Goal: Information Seeking & Learning: Learn about a topic

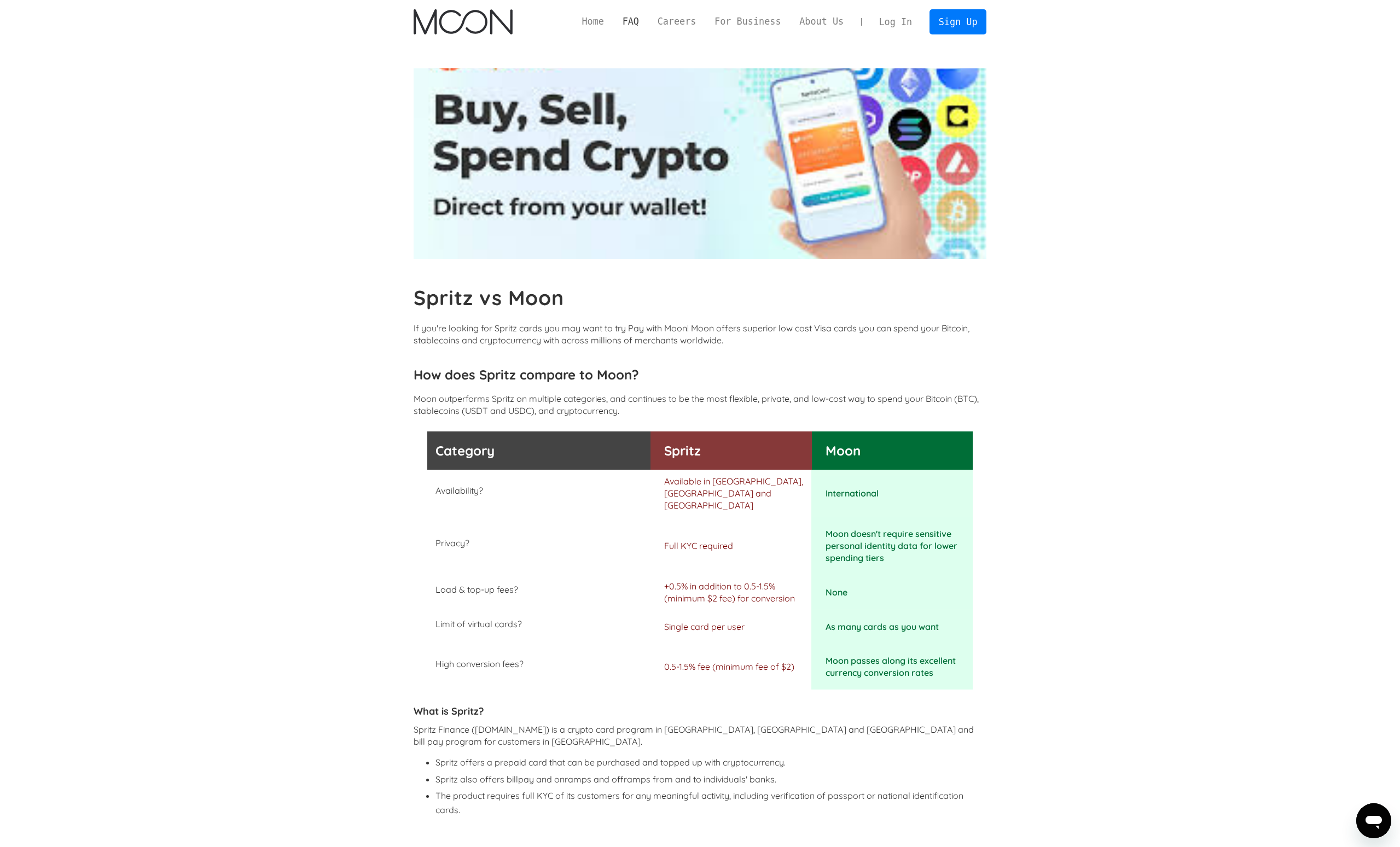
click at [622, 16] on link "FAQ" at bounding box center [631, 22] width 35 height 14
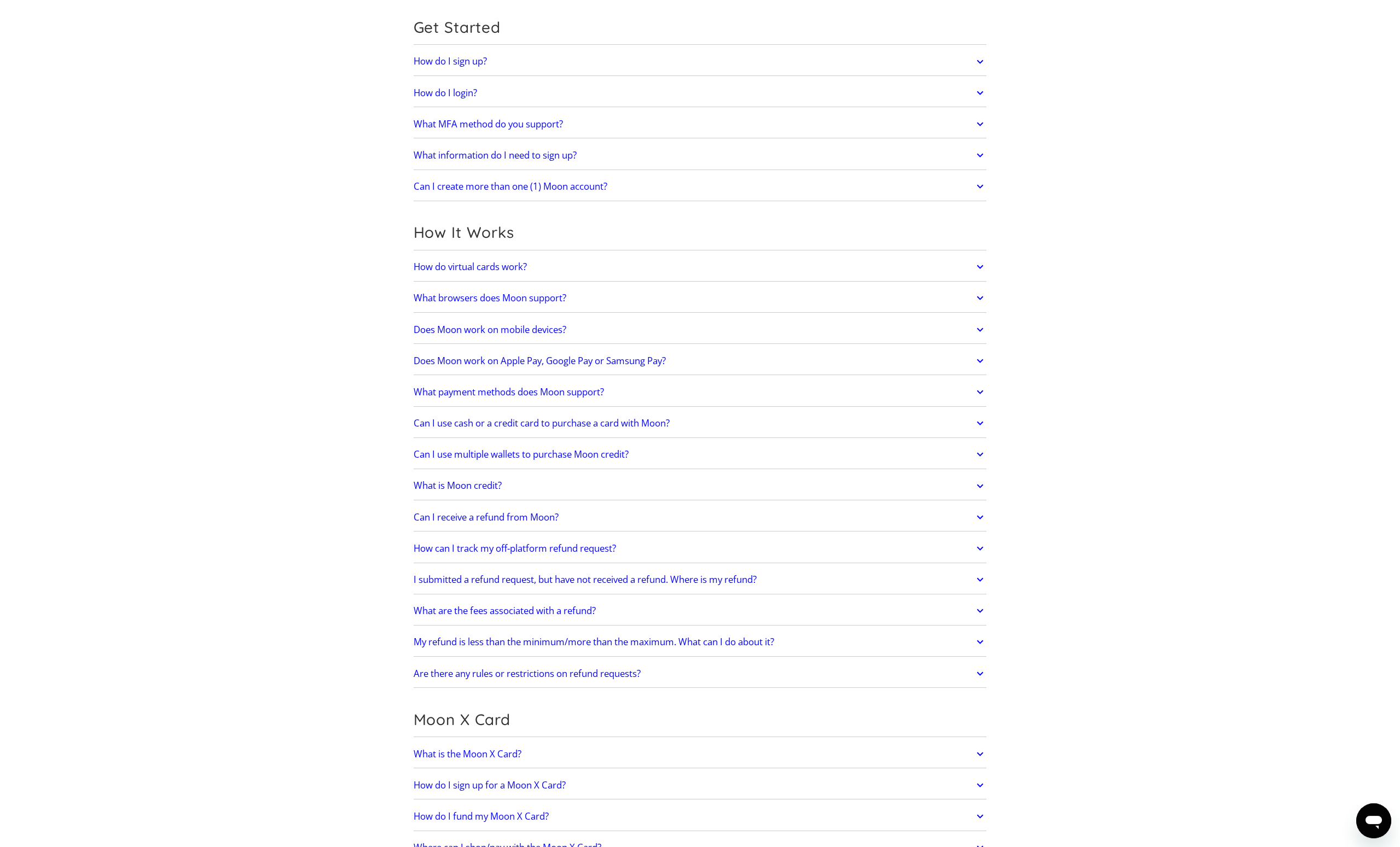
scroll to position [148, 0]
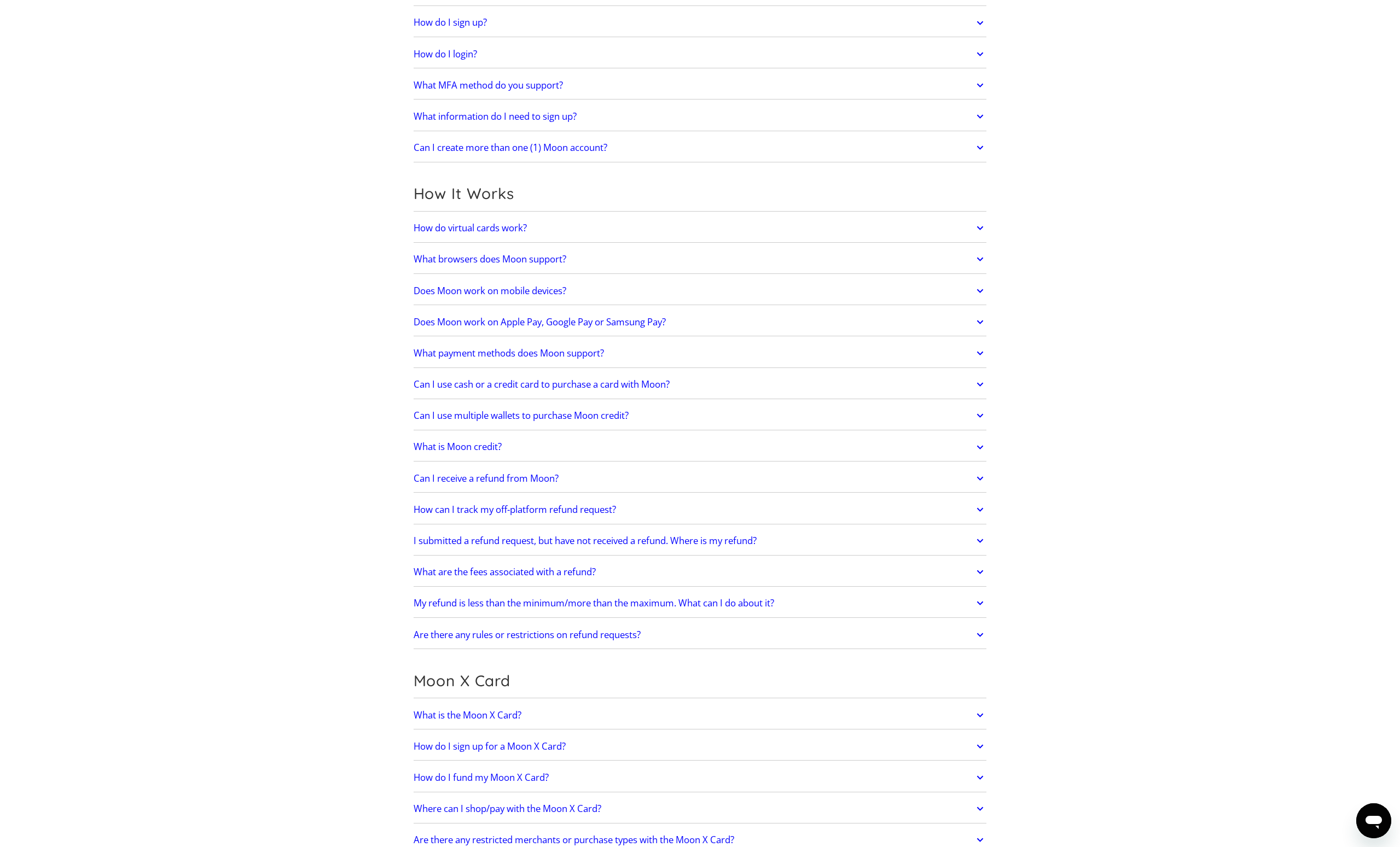
click at [981, 320] on icon at bounding box center [980, 322] width 12 height 20
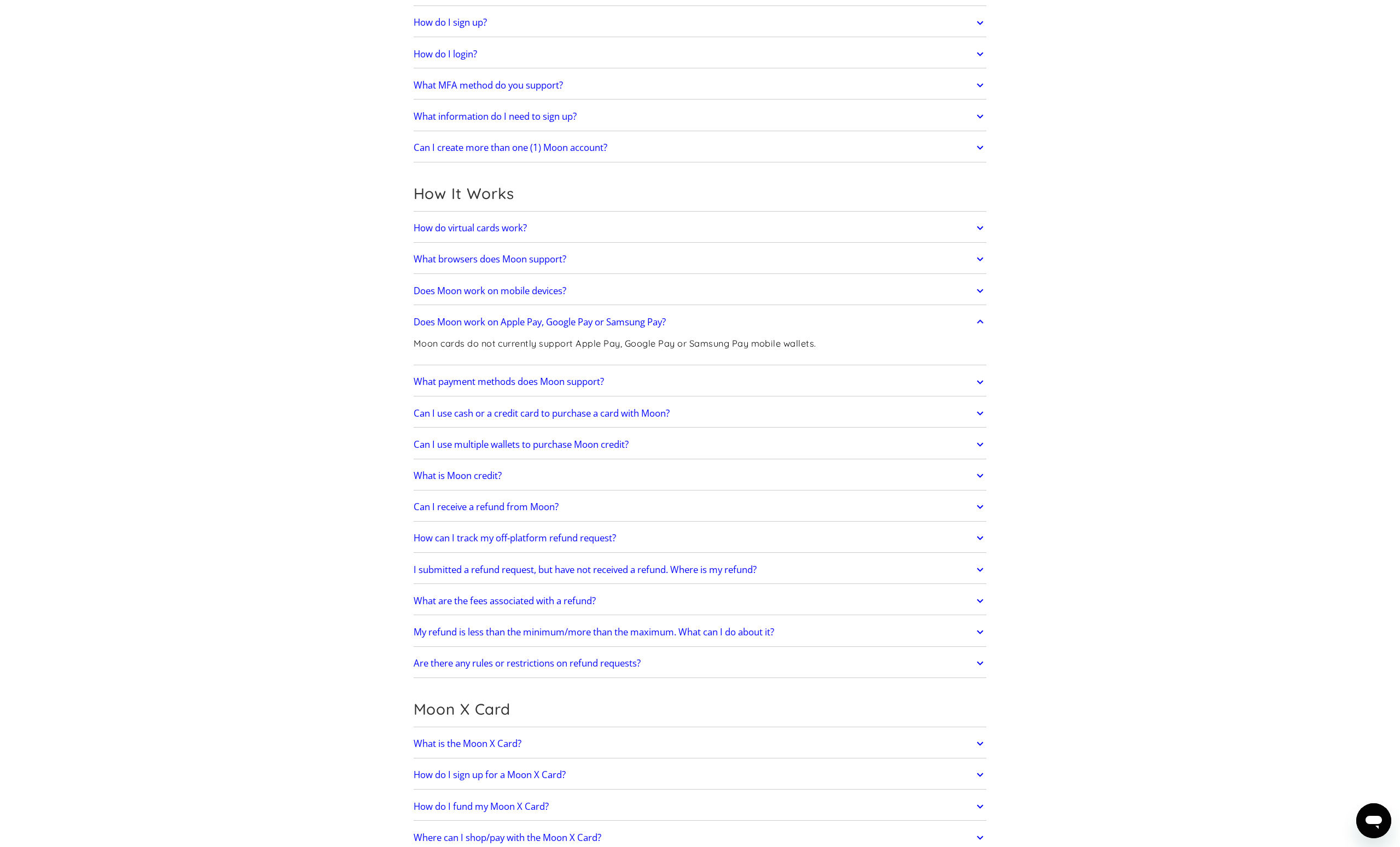
click at [981, 320] on icon at bounding box center [980, 322] width 12 height 20
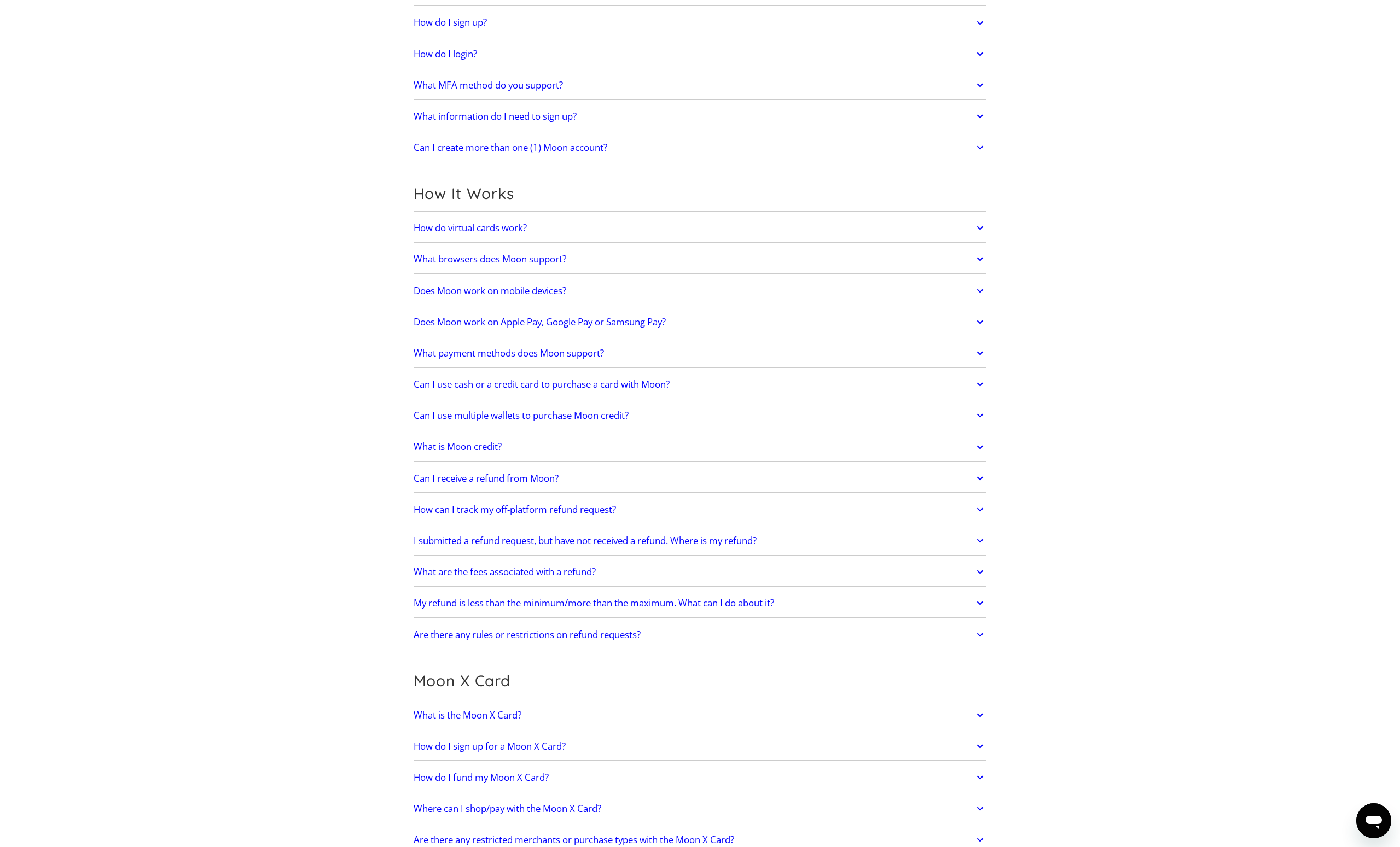
click at [984, 381] on icon at bounding box center [980, 384] width 12 height 20
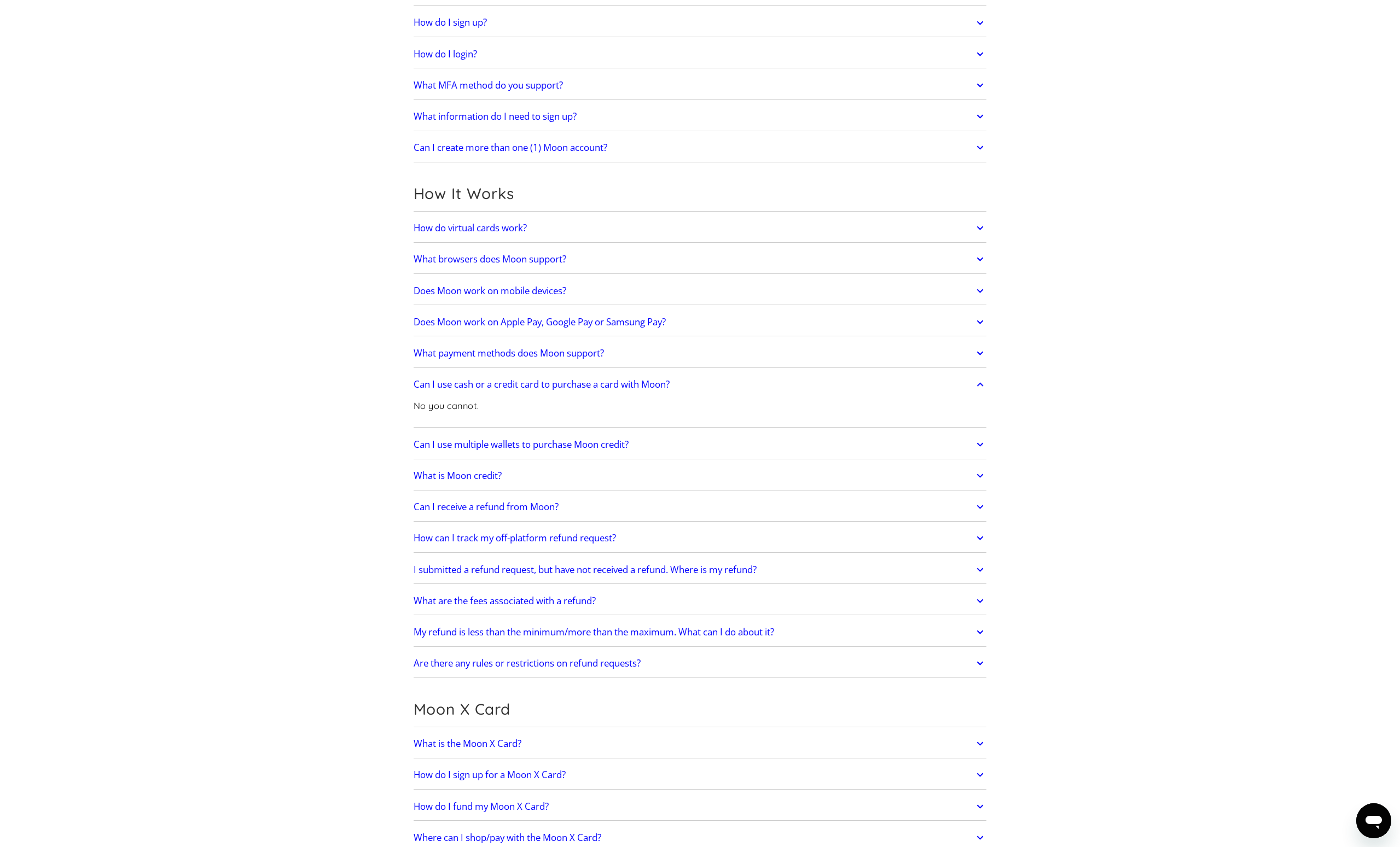
click at [984, 381] on icon at bounding box center [980, 384] width 12 height 20
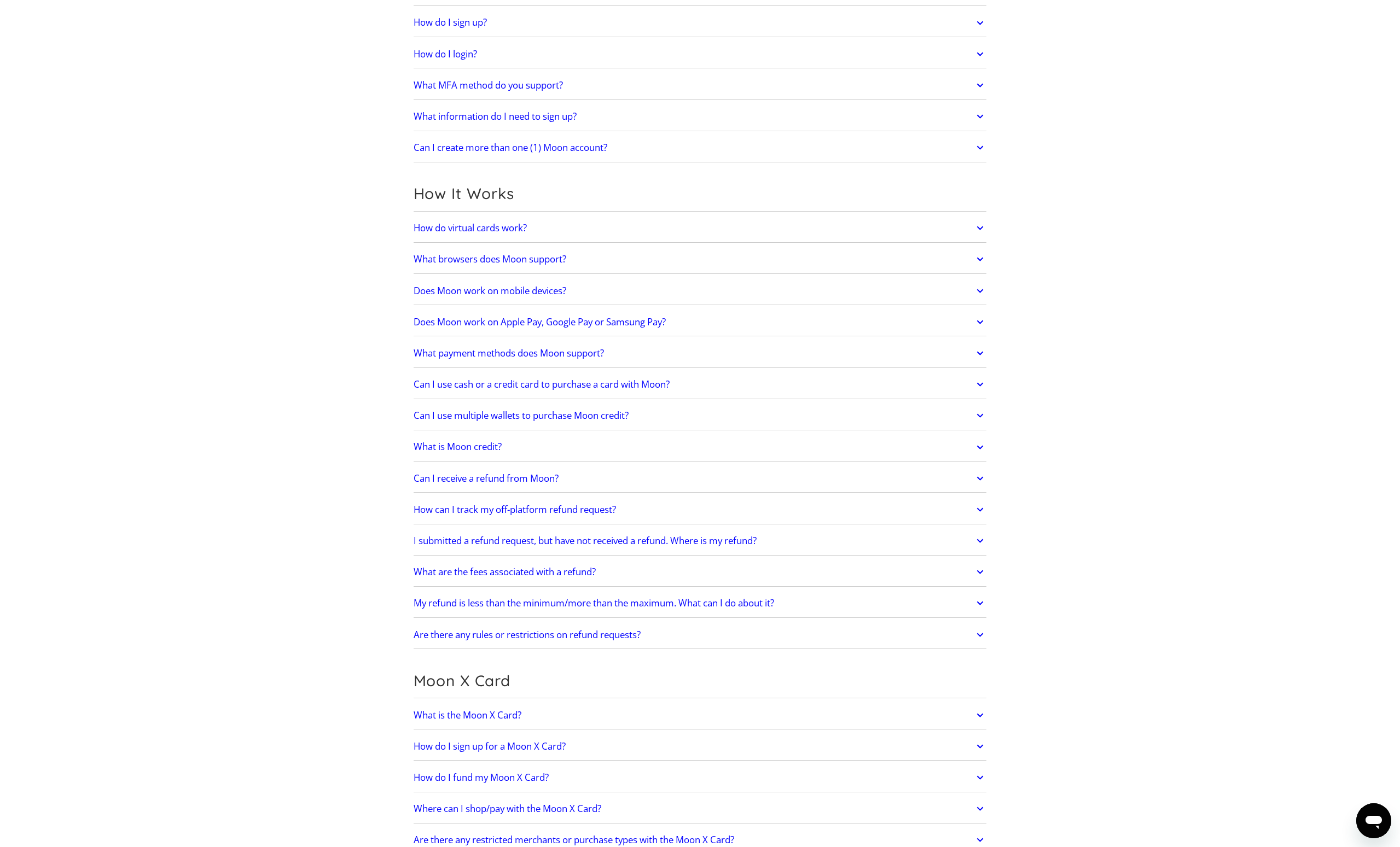
click at [981, 414] on icon at bounding box center [980, 416] width 12 height 20
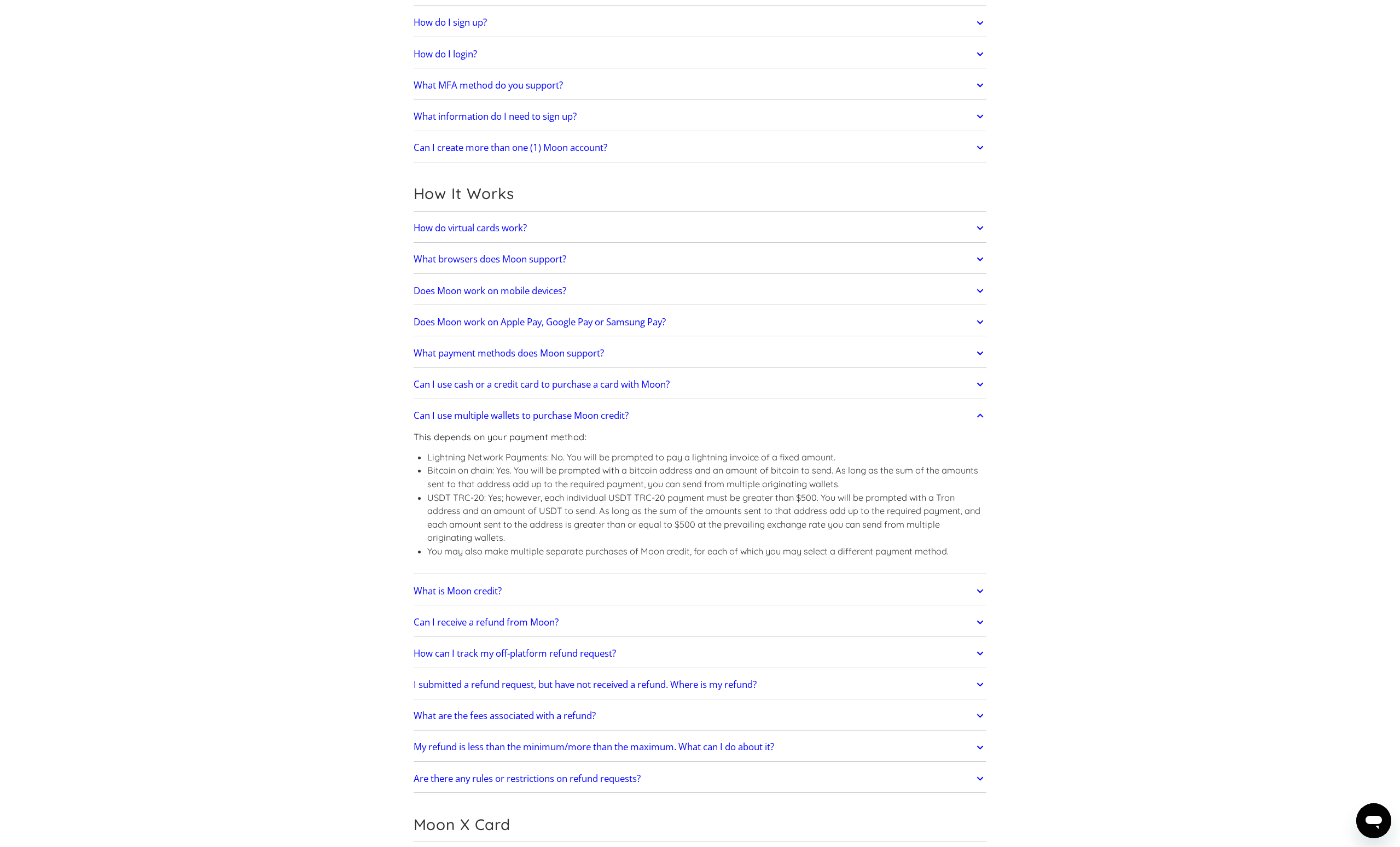
click at [980, 414] on icon at bounding box center [980, 415] width 7 height 4
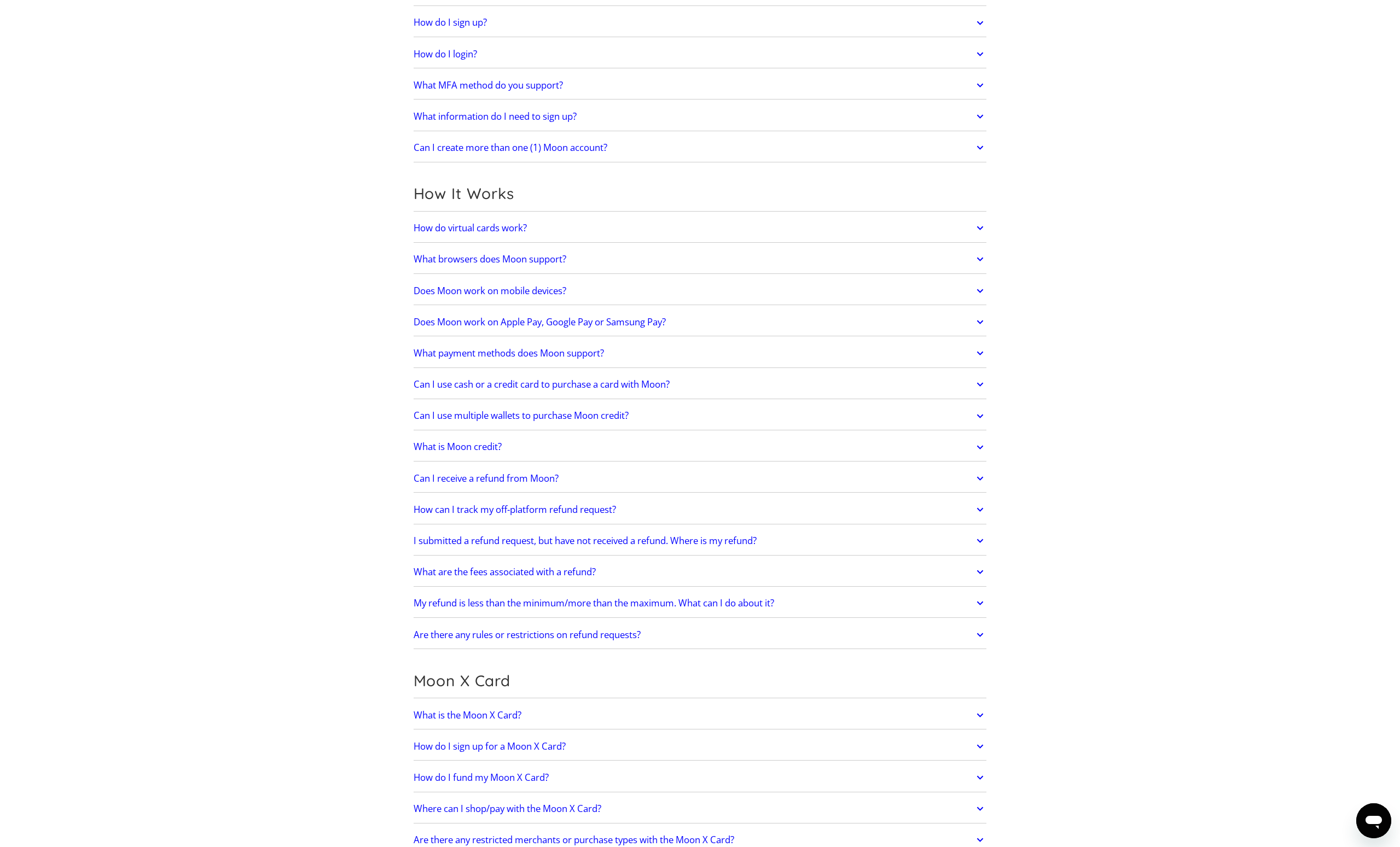
click at [980, 414] on icon at bounding box center [980, 416] width 12 height 20
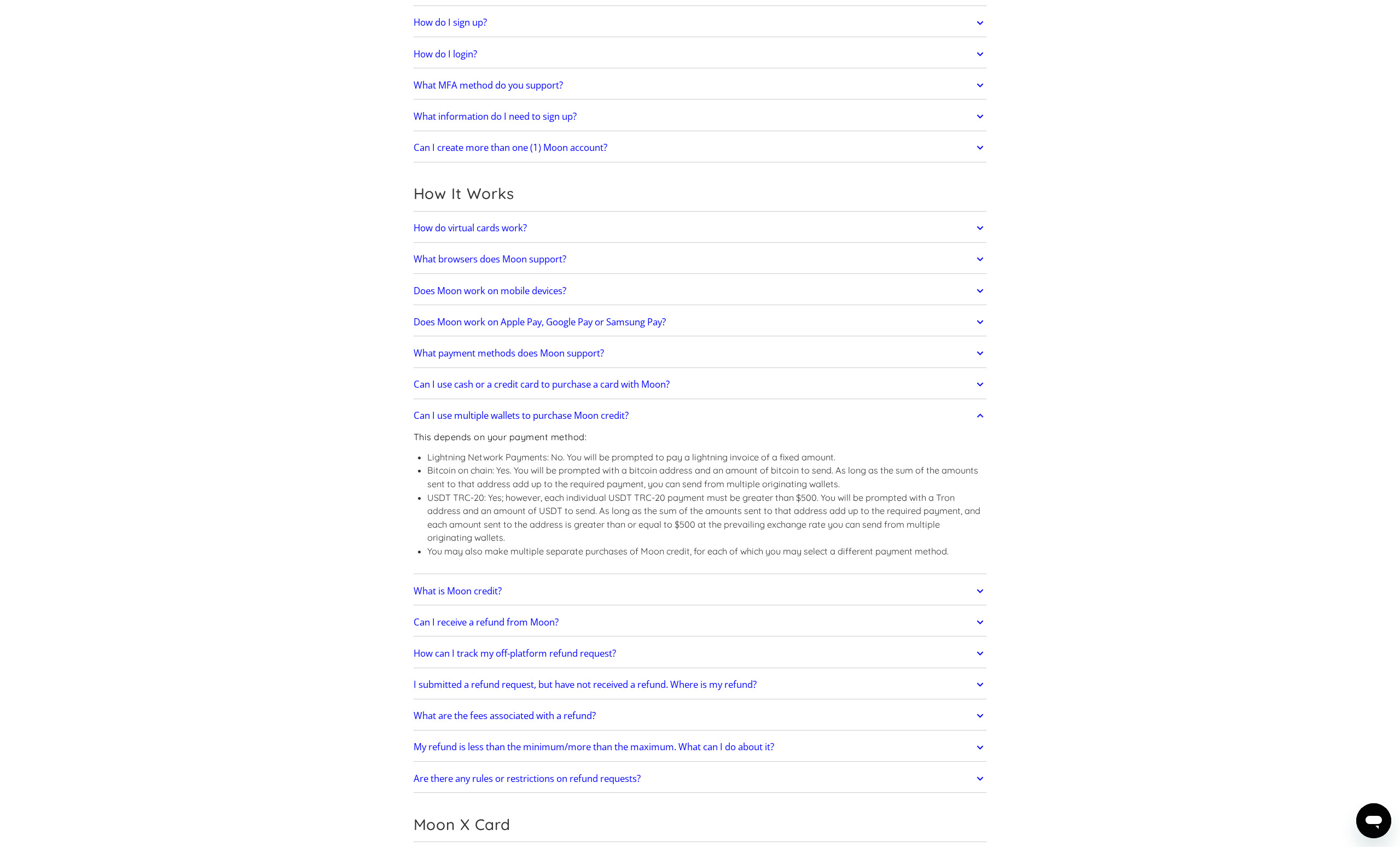
click at [980, 414] on icon at bounding box center [980, 415] width 7 height 4
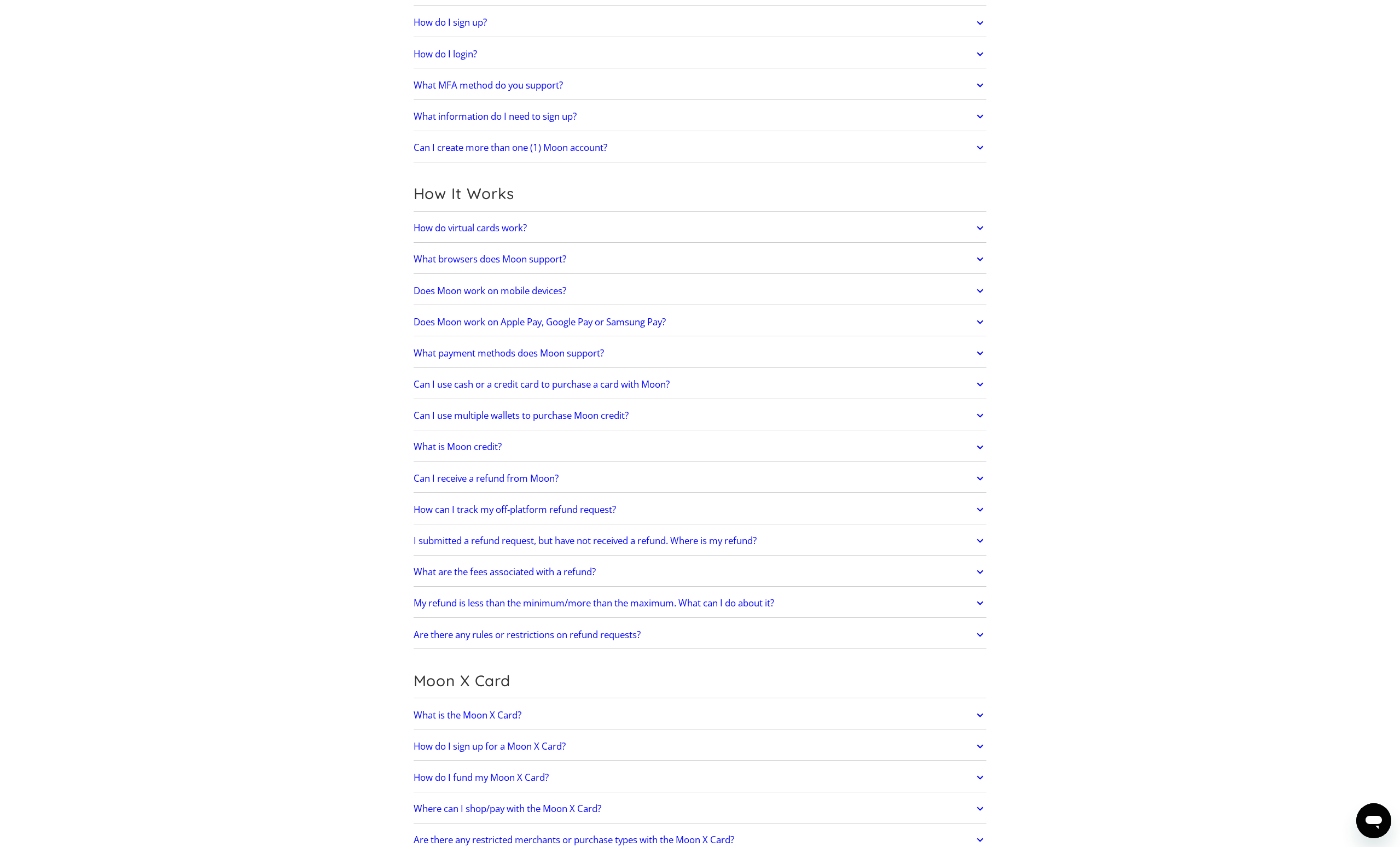
click at [985, 447] on icon at bounding box center [980, 447] width 12 height 20
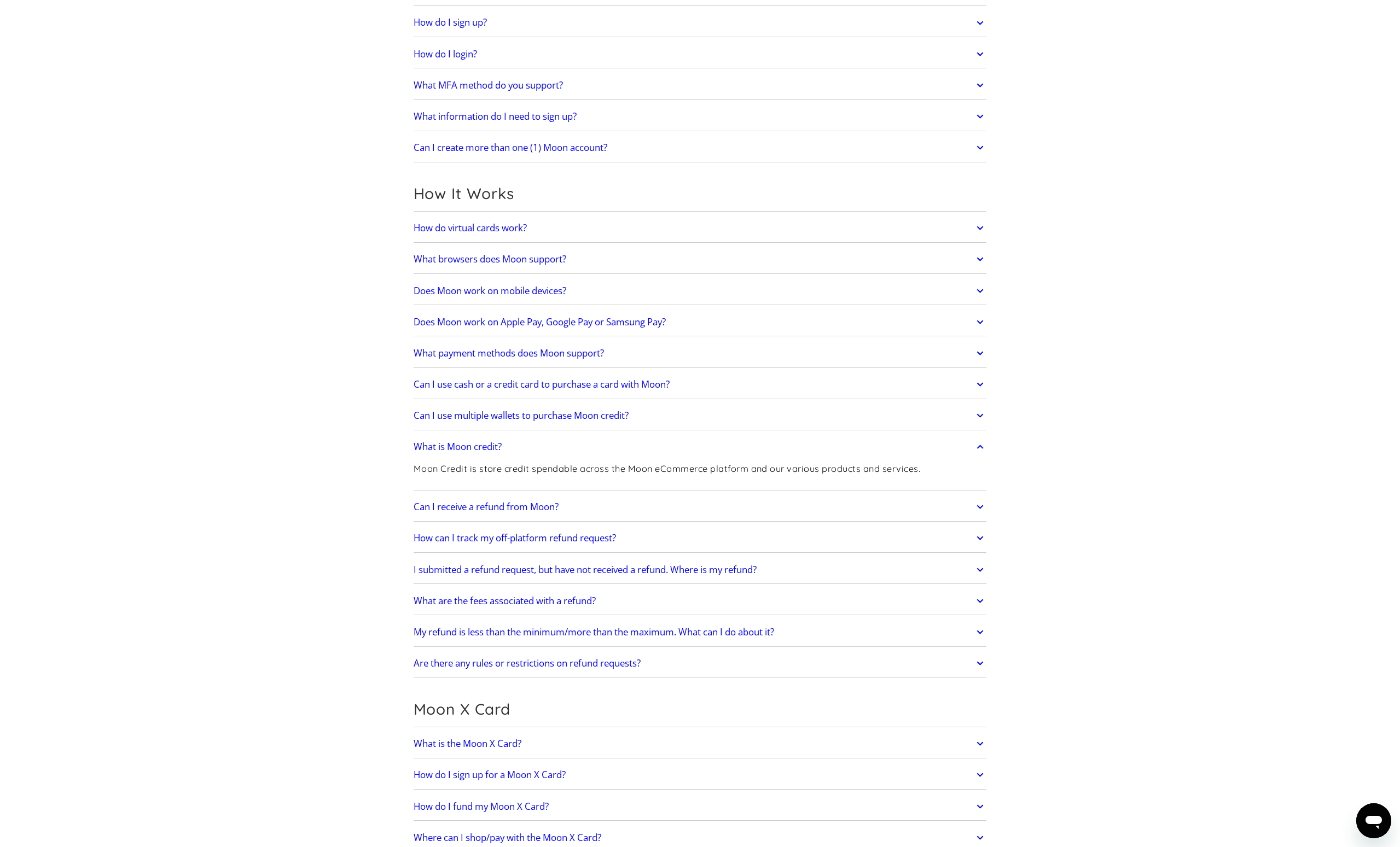
click at [981, 446] on icon at bounding box center [980, 447] width 12 height 20
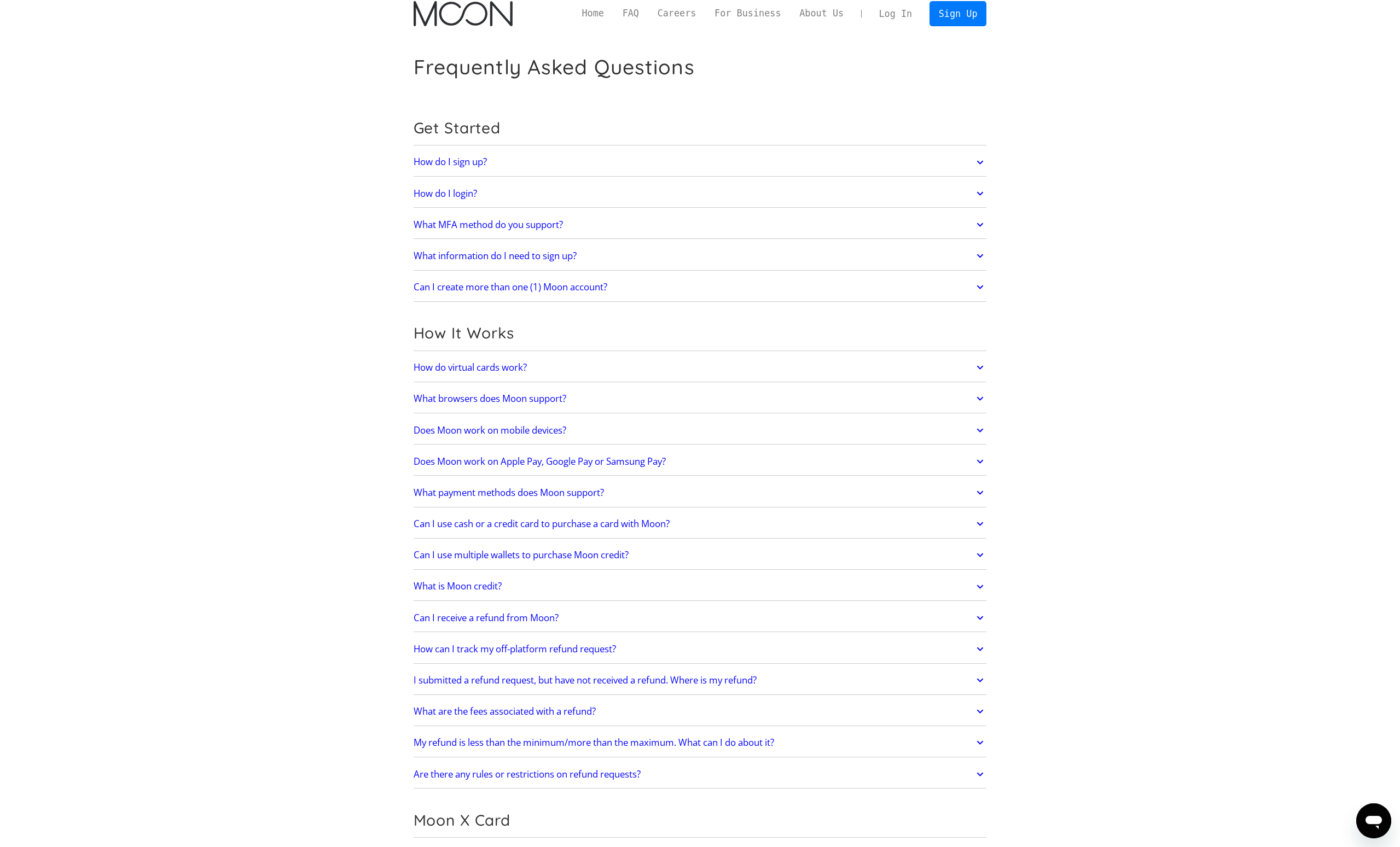
scroll to position [0, 0]
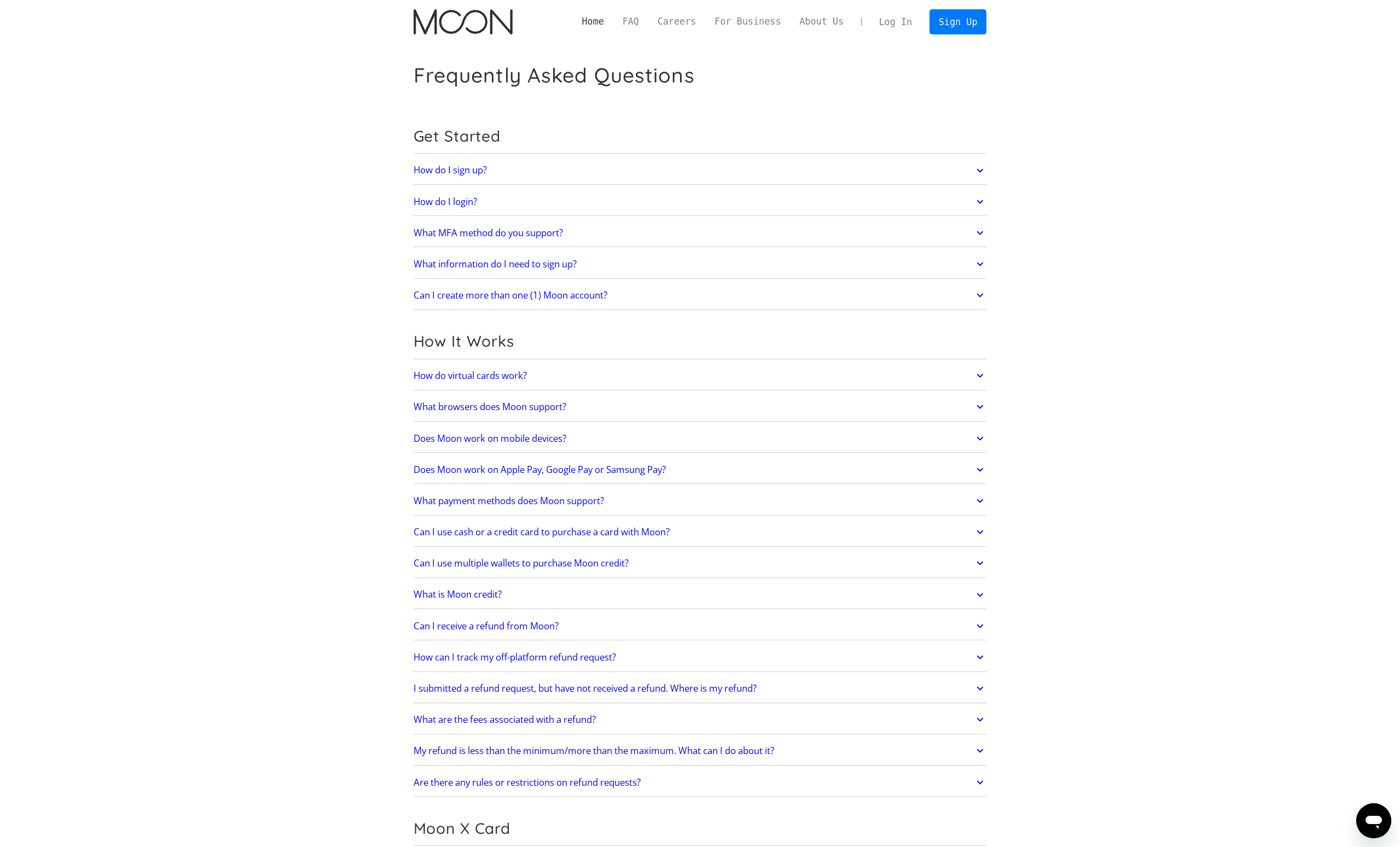
click at [594, 20] on link "Home" at bounding box center [593, 22] width 40 height 14
